Goal: Navigation & Orientation: Find specific page/section

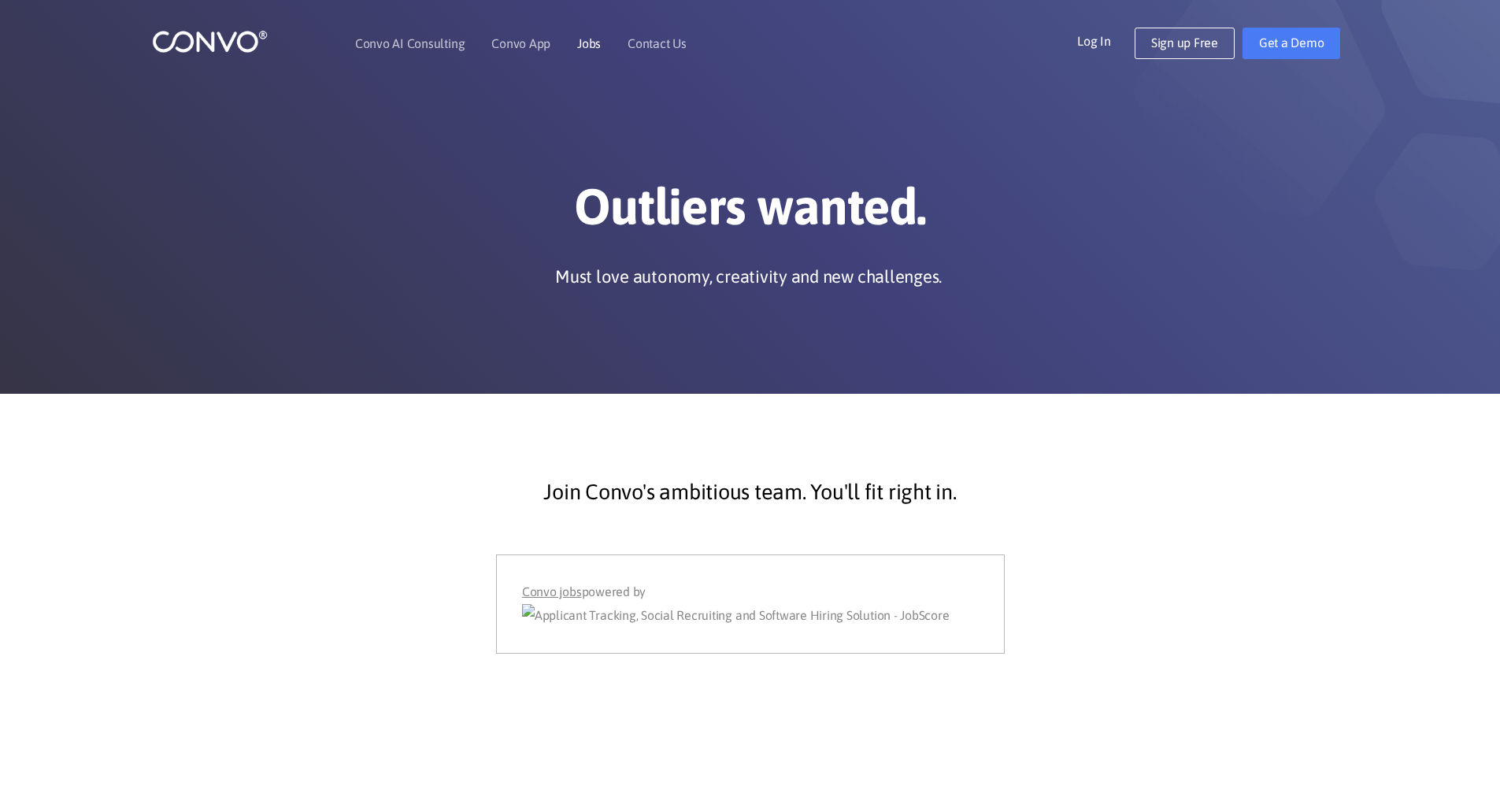
click at [589, 42] on link "Jobs" at bounding box center [589, 43] width 24 height 13
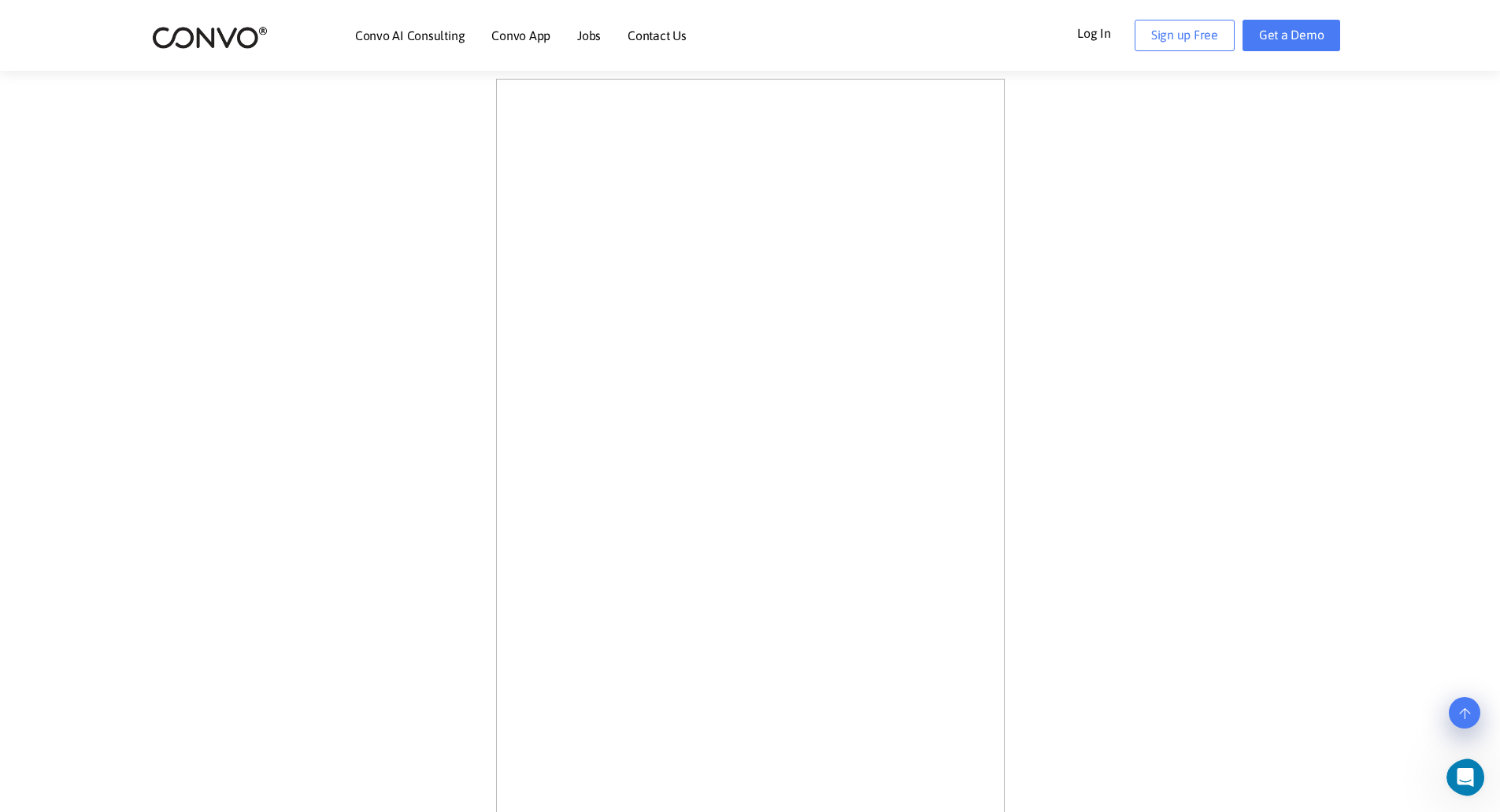
scroll to position [473, 0]
